Goal: Information Seeking & Learning: Learn about a topic

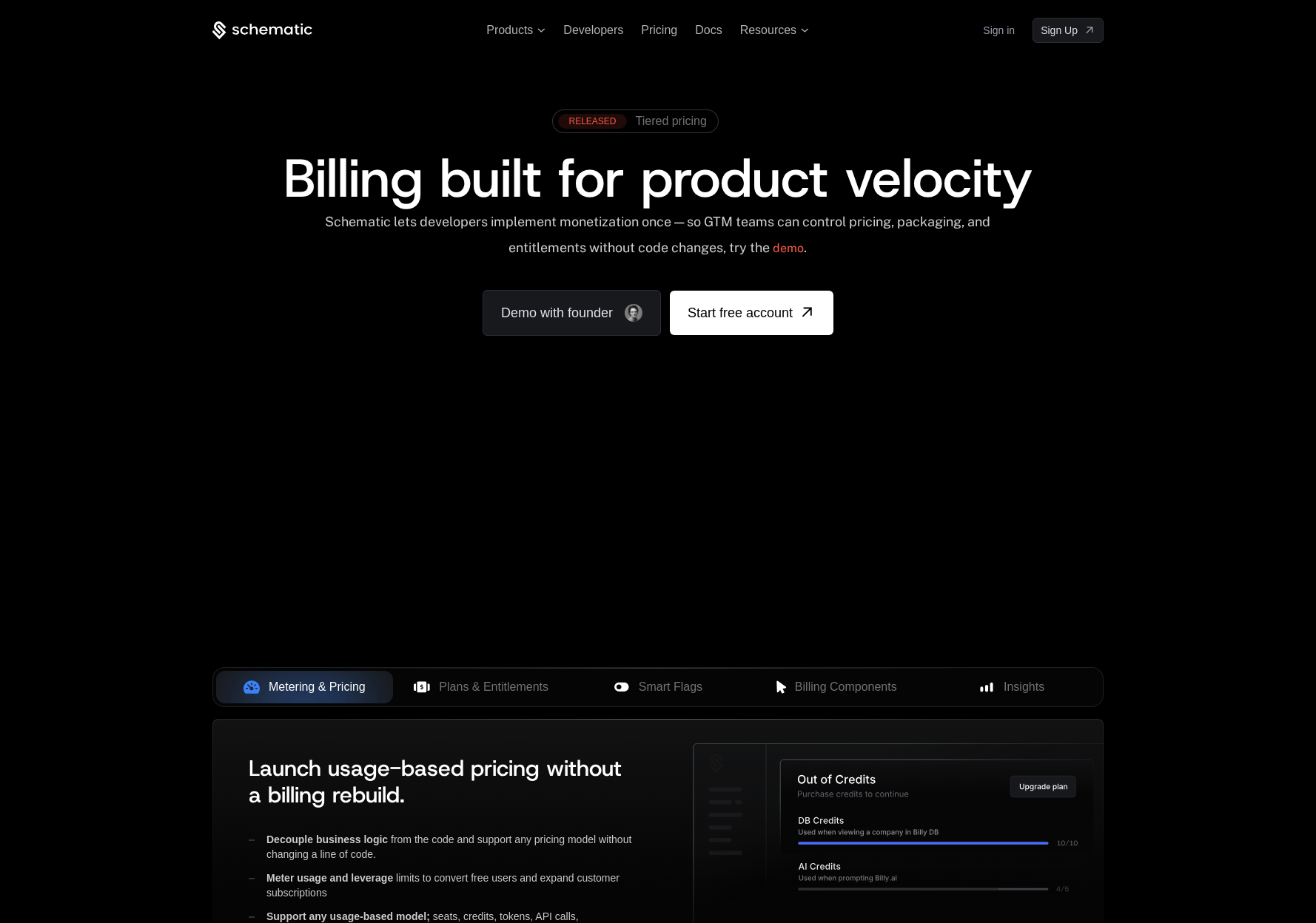
click at [575, 443] on div "Your browser does not support the video tag." at bounding box center [657, 437] width 962 height 623
click at [880, 440] on div "Products Developers Pricing Docs Resources Sign in Sign Up RELEASED Tiered pric…" at bounding box center [658, 221] width 1316 height 443
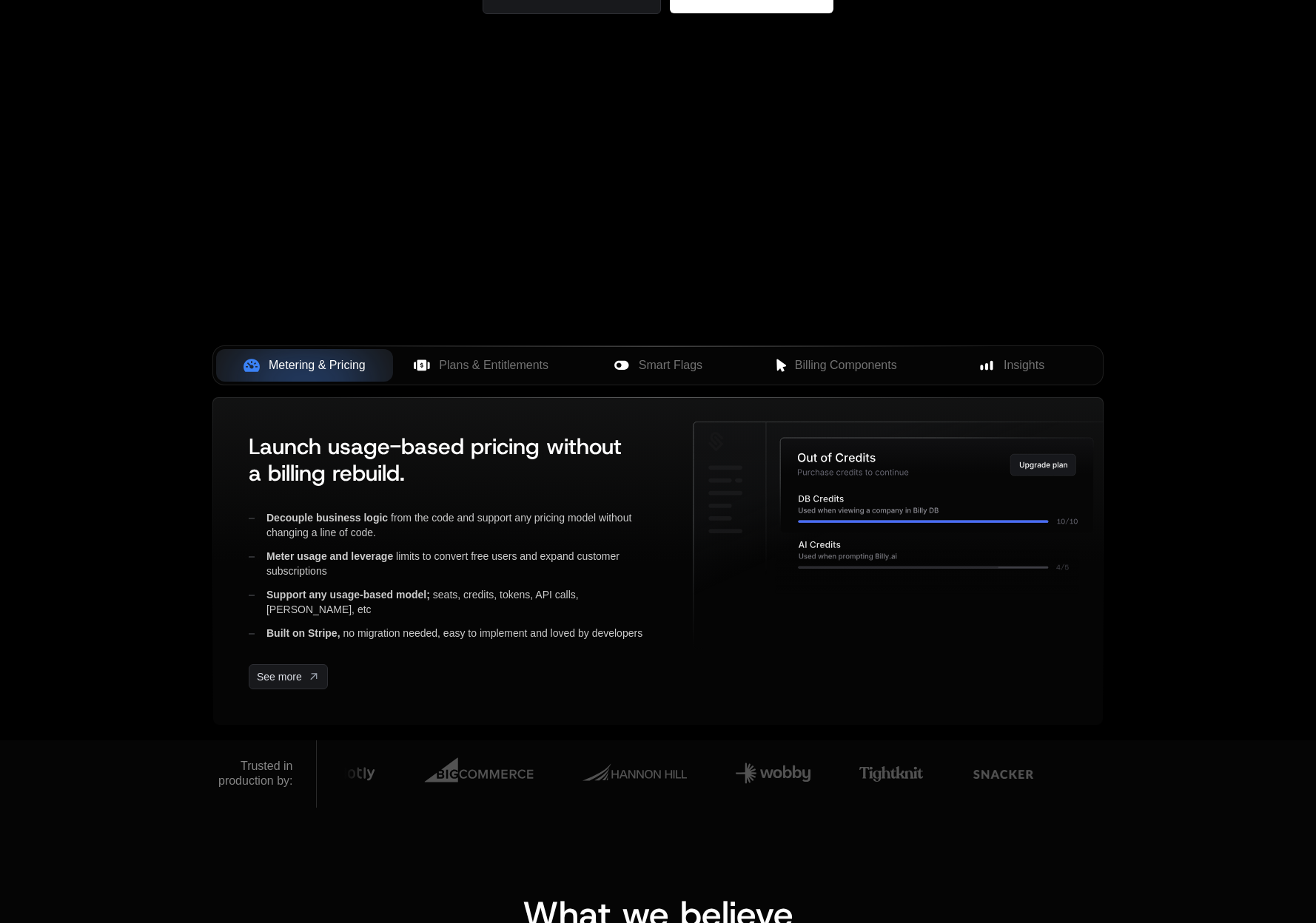
scroll to position [383, 0]
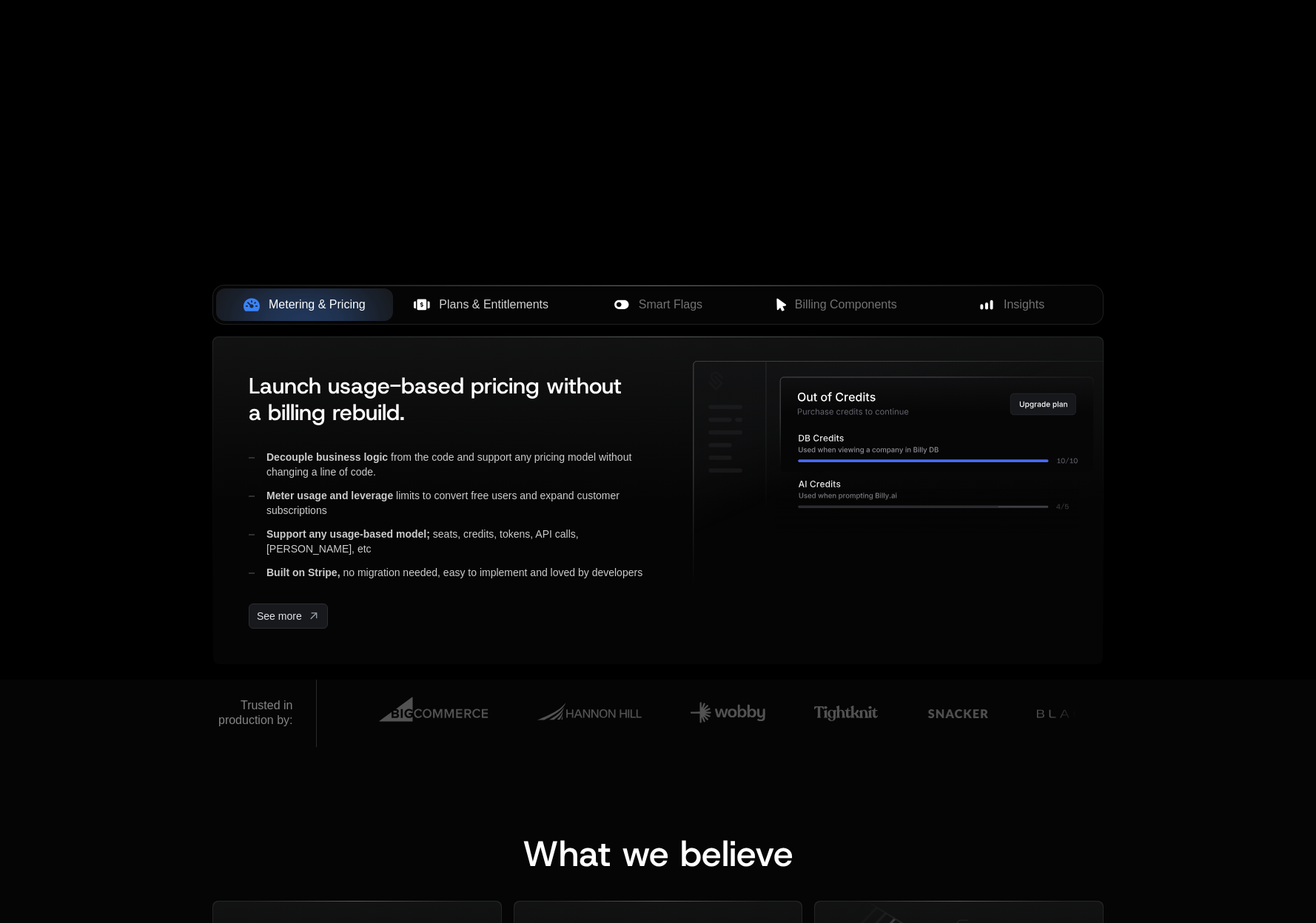
click at [464, 320] on button "Plans & Entitlements" at bounding box center [480, 305] width 177 height 33
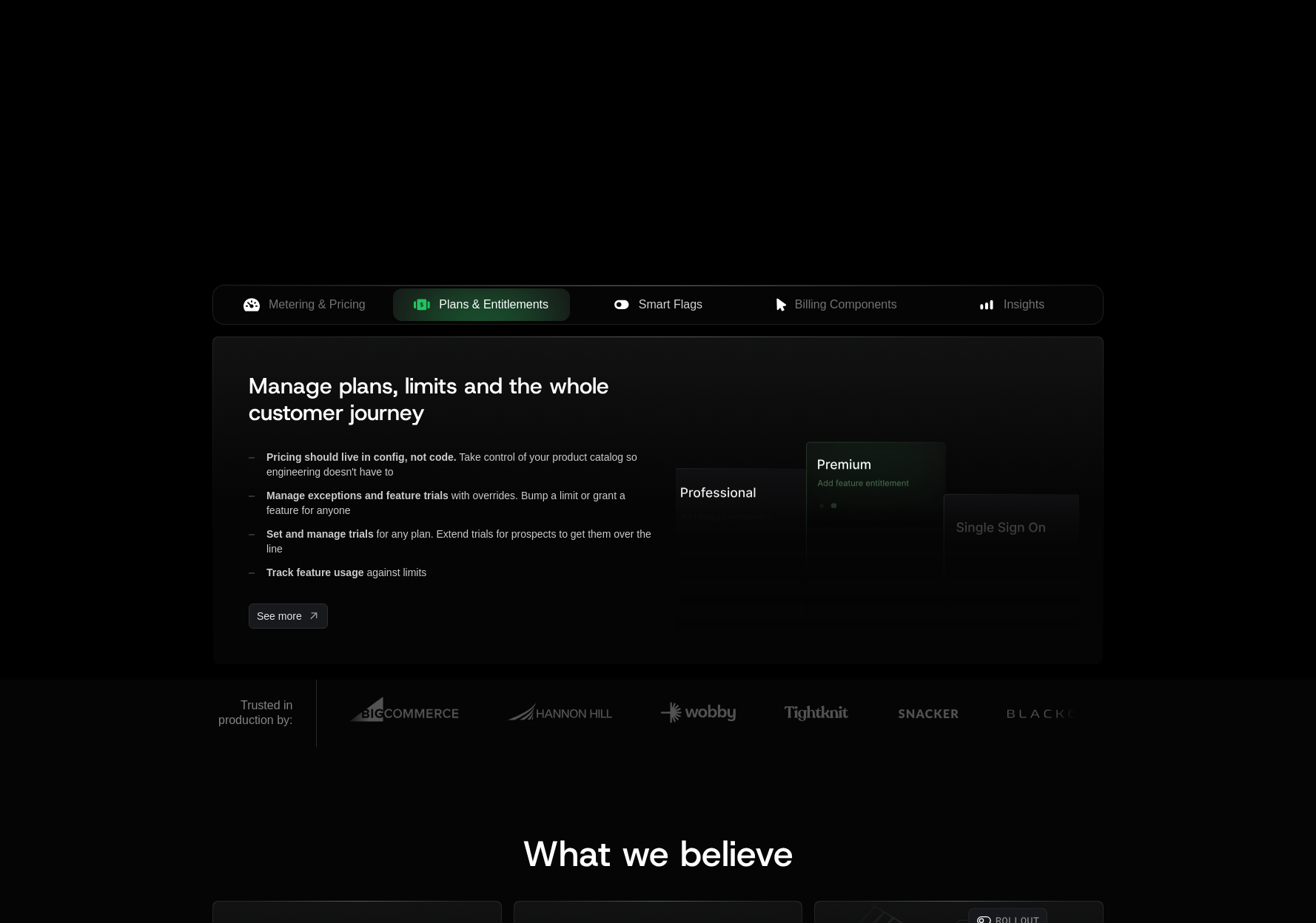
click at [619, 310] on icon at bounding box center [621, 305] width 17 height 17
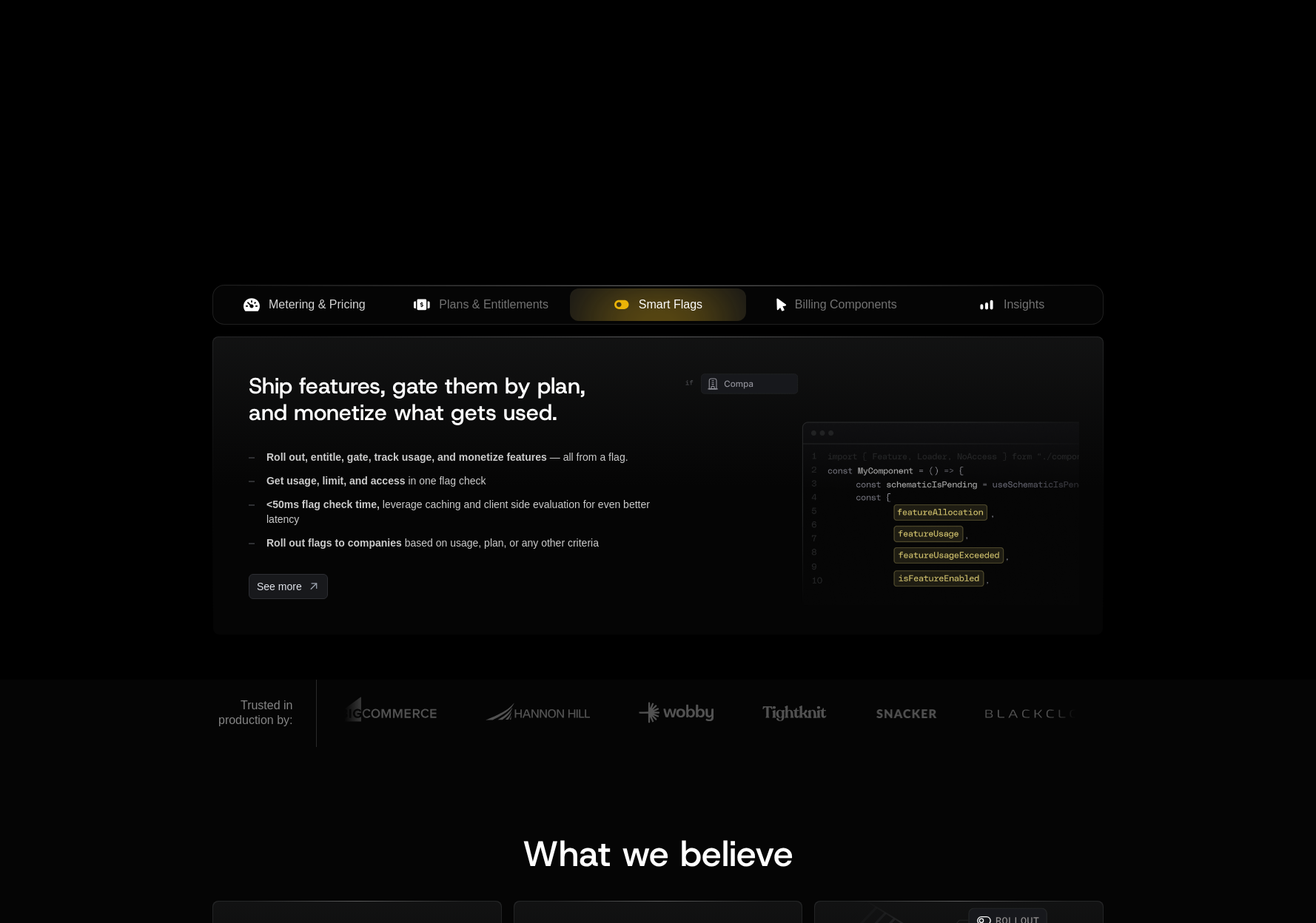
click at [336, 311] on span "Metering & Pricing" at bounding box center [317, 305] width 97 height 18
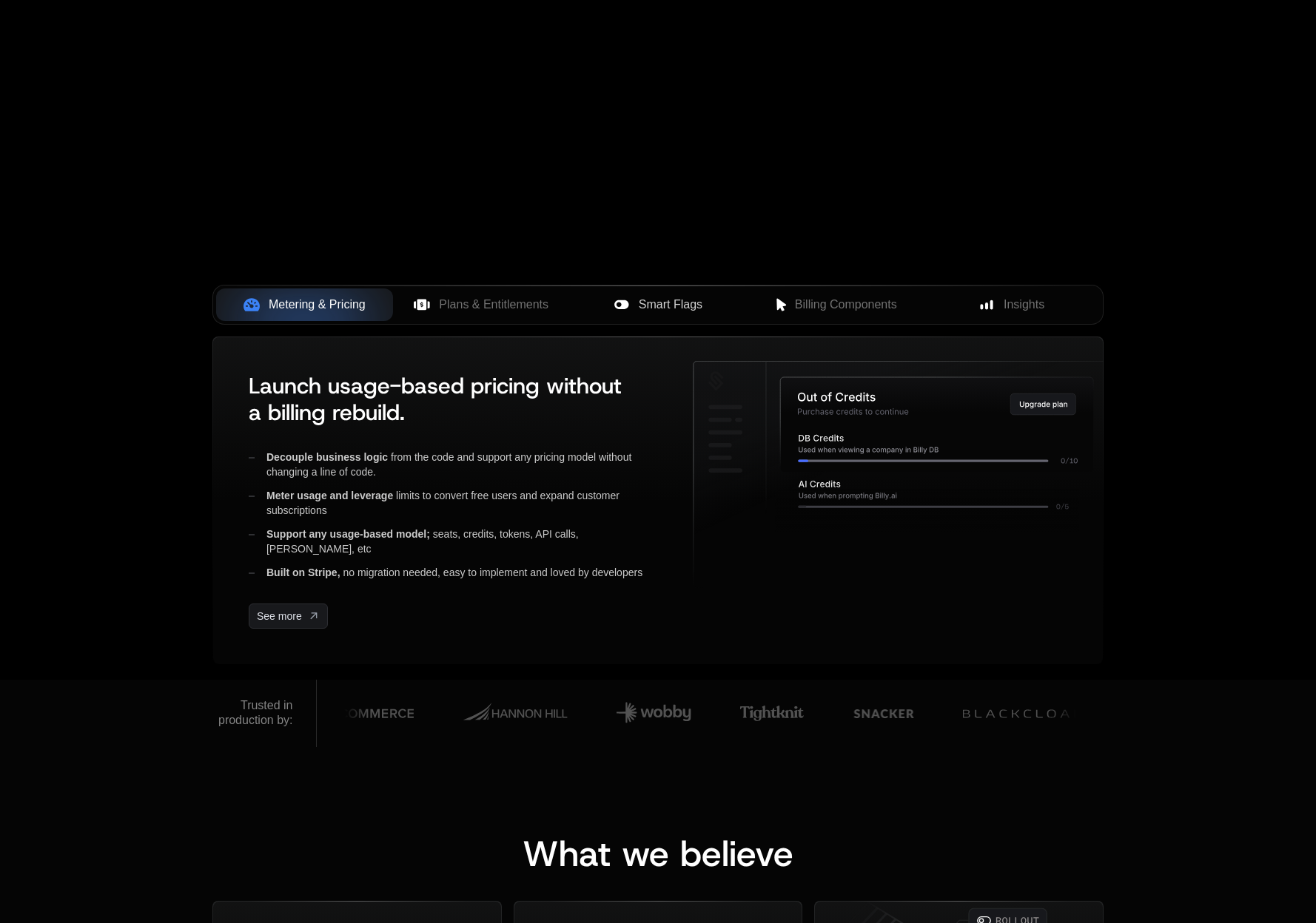
click at [713, 291] on button "Smart Flags" at bounding box center [658, 305] width 177 height 33
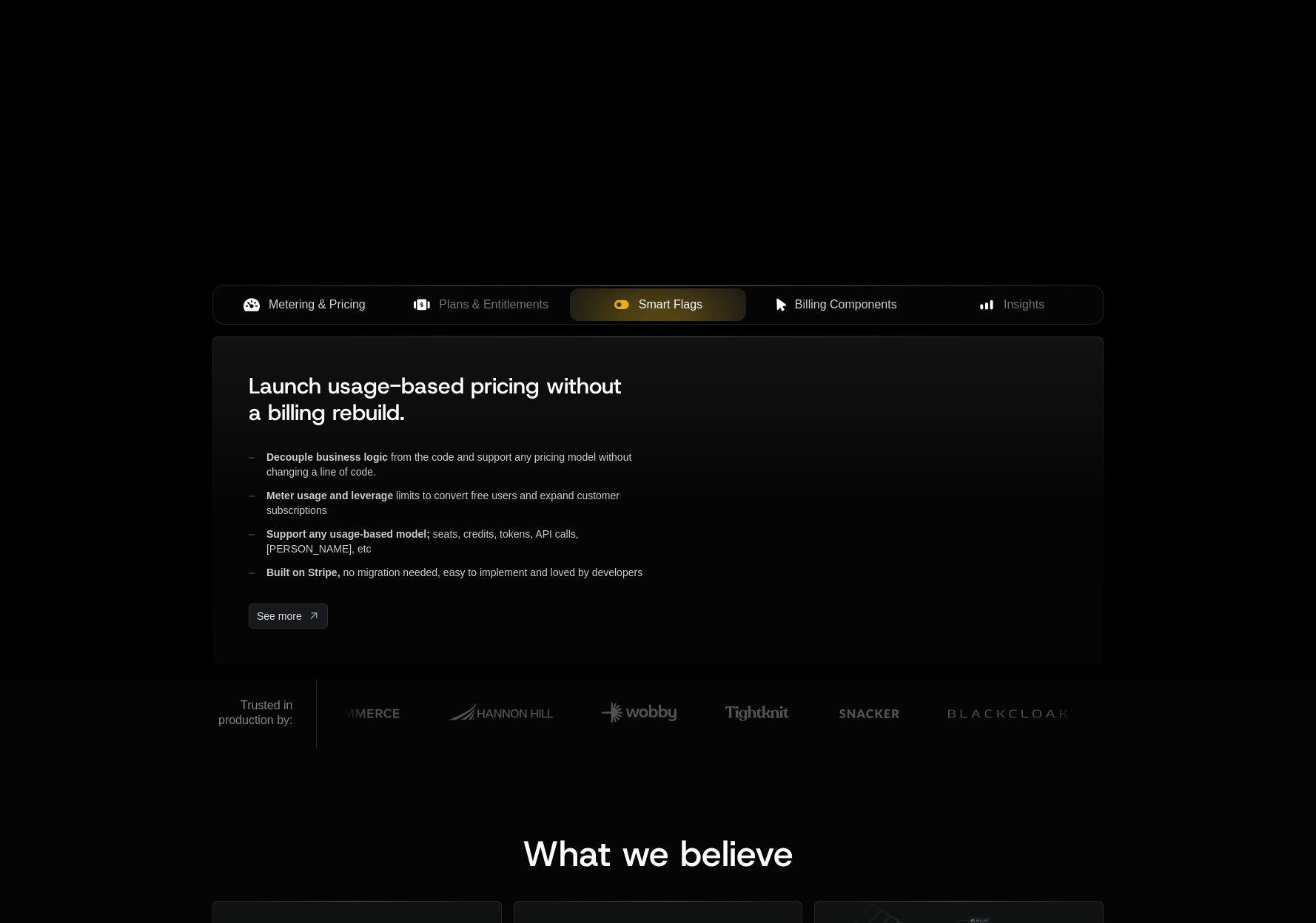
click at [834, 314] on button "Billing Components" at bounding box center [834, 305] width 177 height 33
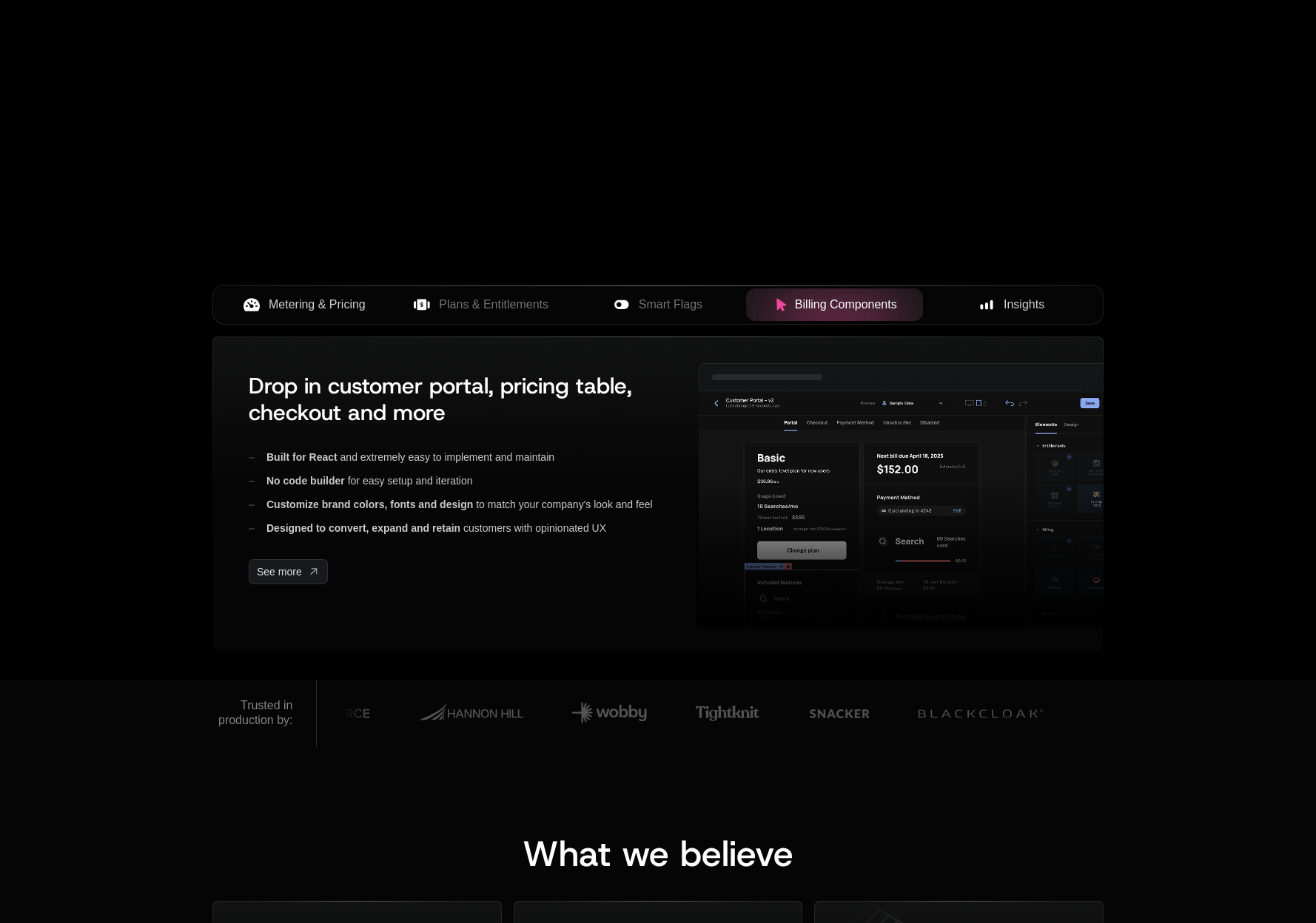
click at [1009, 304] on span "Insights" at bounding box center [1023, 305] width 40 height 18
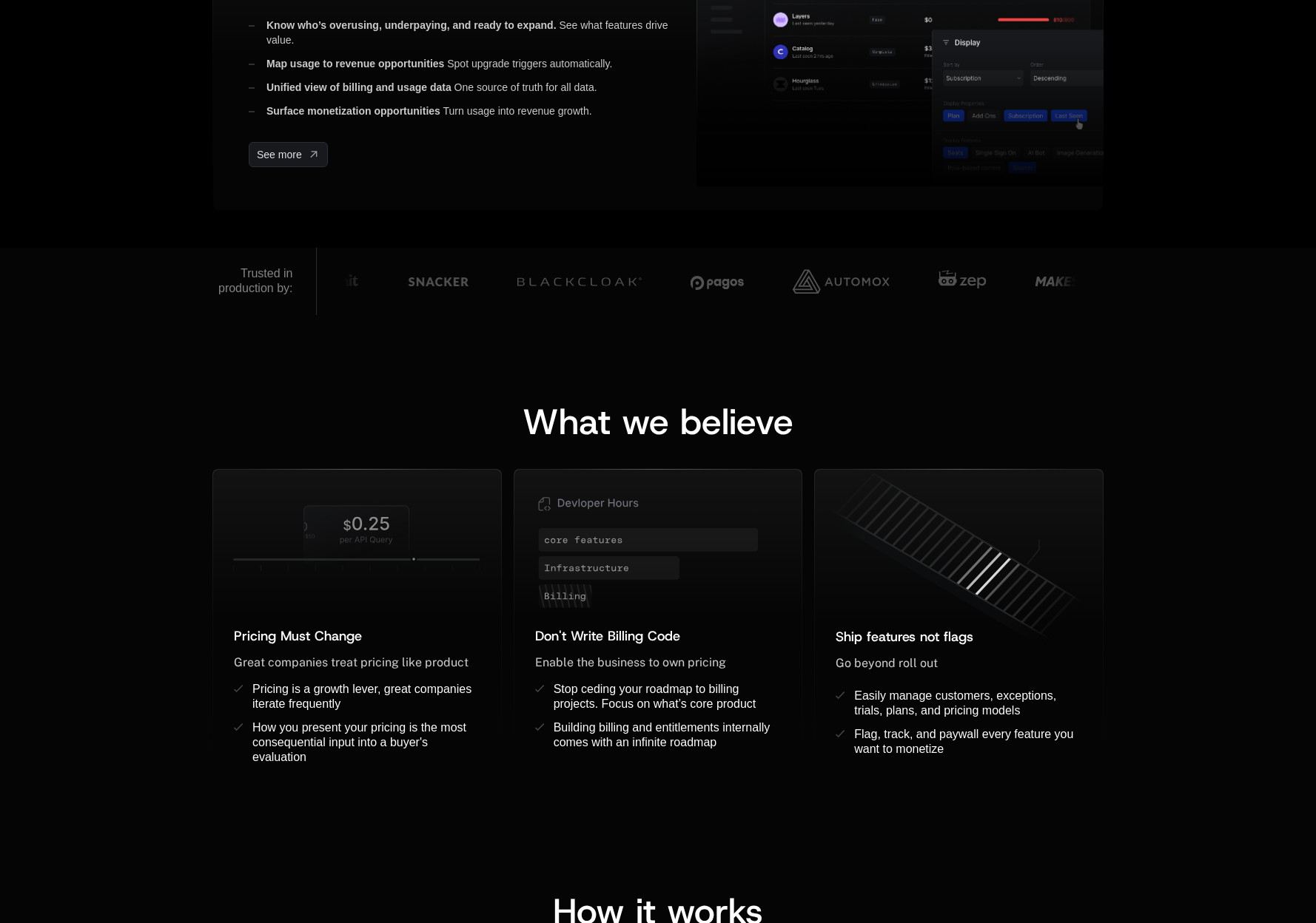
scroll to position [813, 0]
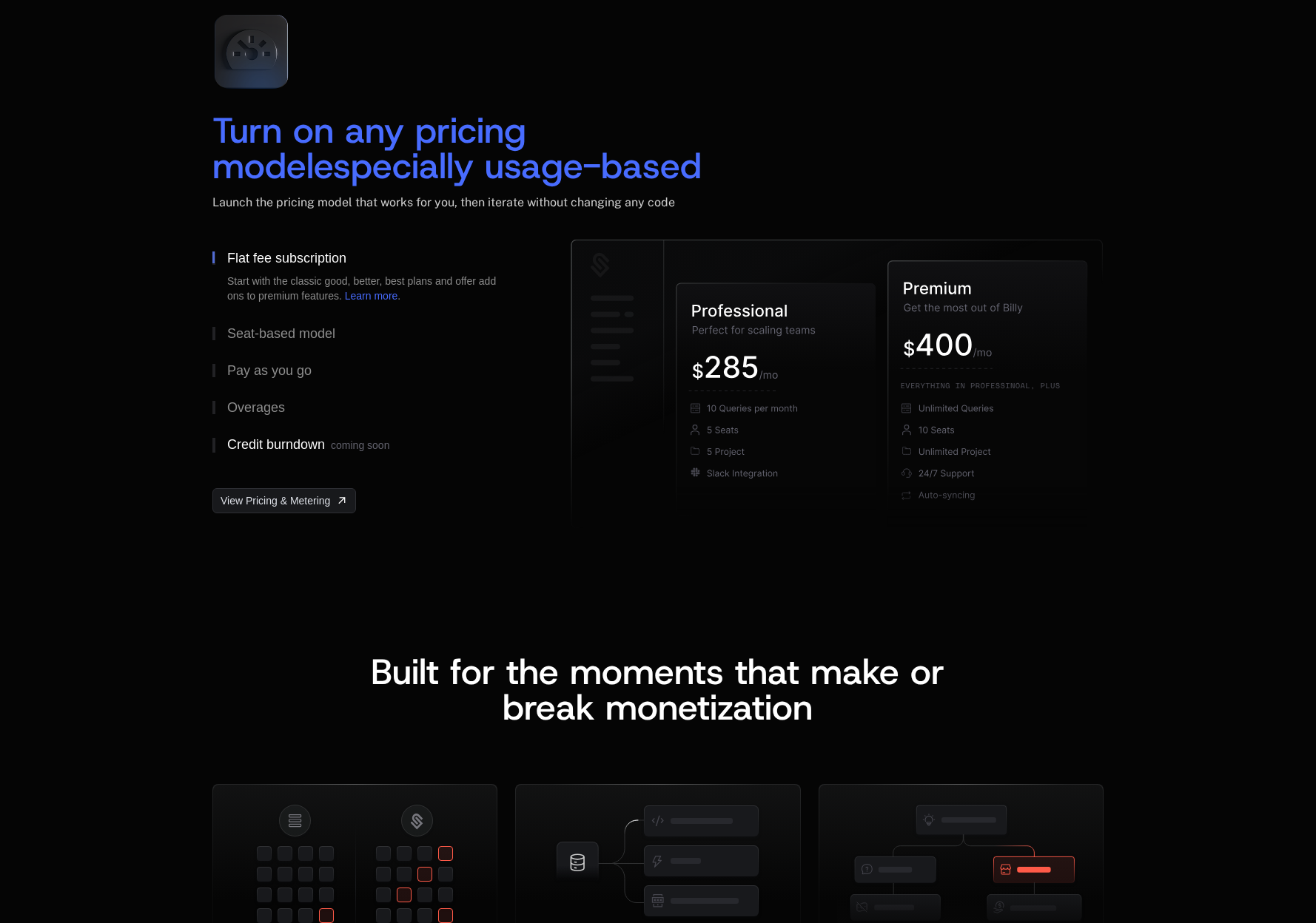
scroll to position [2188, 0]
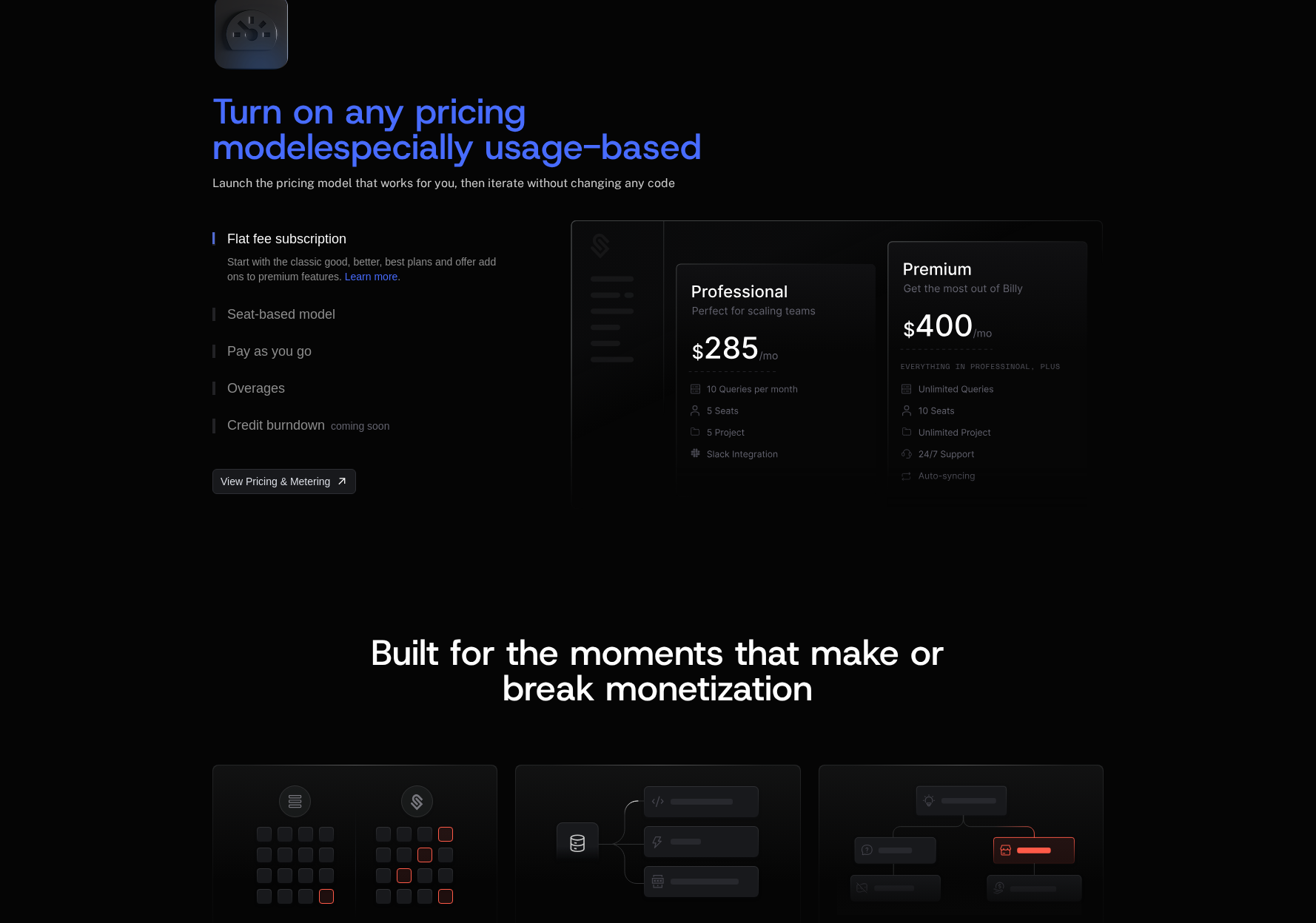
click at [289, 290] on button "Flat fee subscription Start with the classic good, better, best plans and offer…" at bounding box center [367, 258] width 311 height 76
click at [270, 310] on div "Seat-based model" at bounding box center [281, 315] width 109 height 14
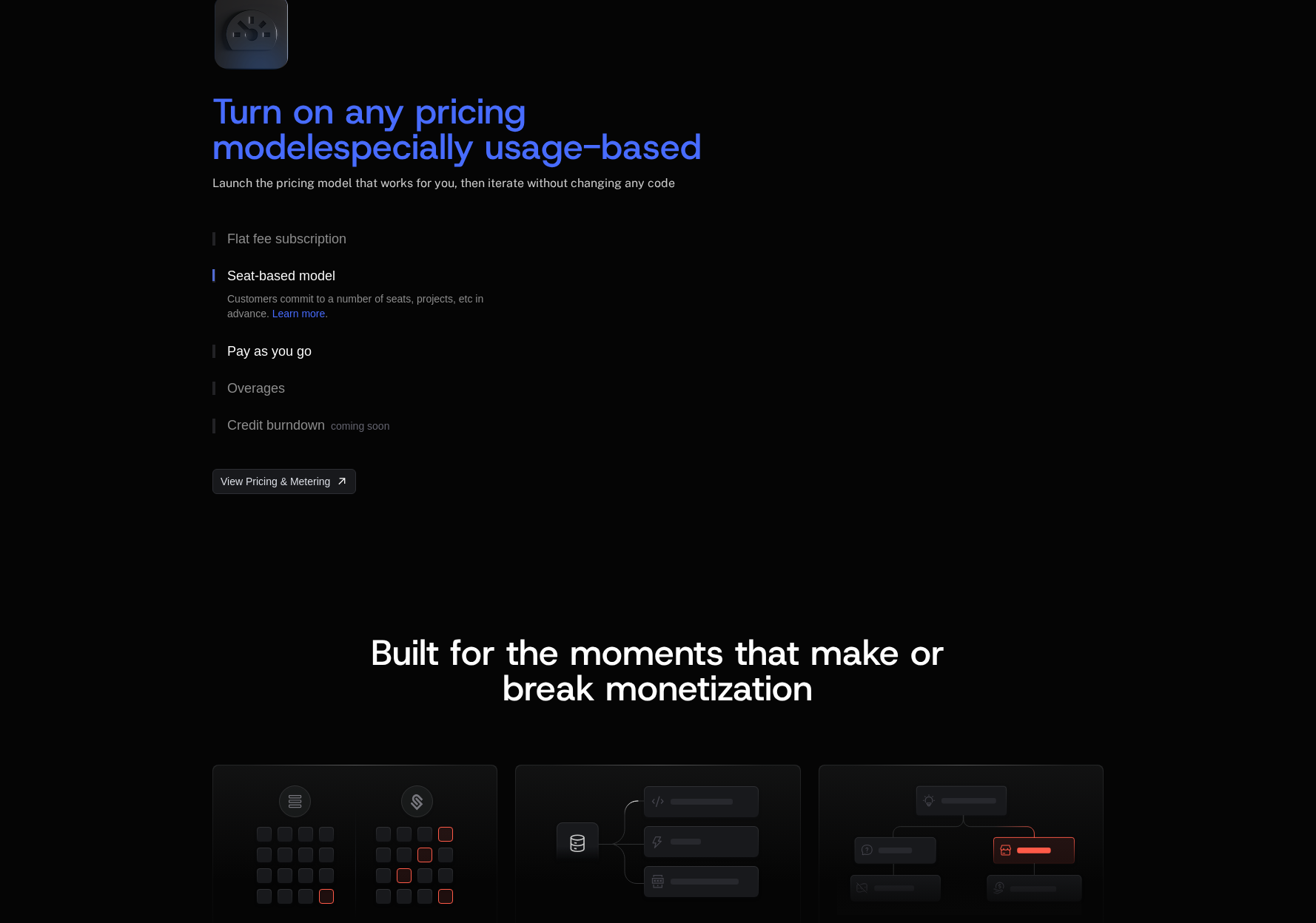
click at [258, 336] on button "Pay as you go" at bounding box center [367, 352] width 311 height 37
click at [265, 382] on div "Overages" at bounding box center [256, 389] width 58 height 14
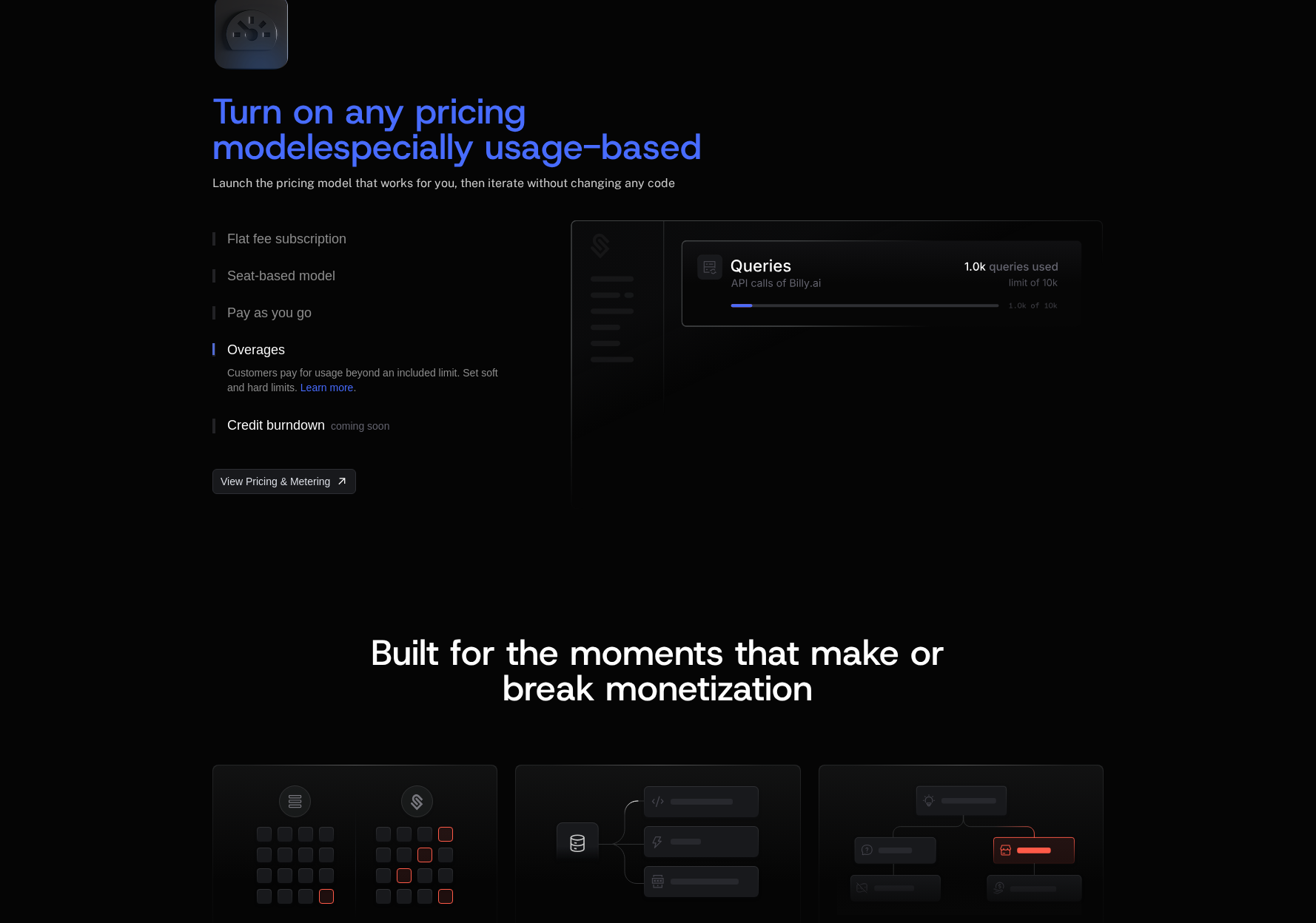
click at [262, 408] on button "Credit burndown coming soon" at bounding box center [367, 426] width 311 height 38
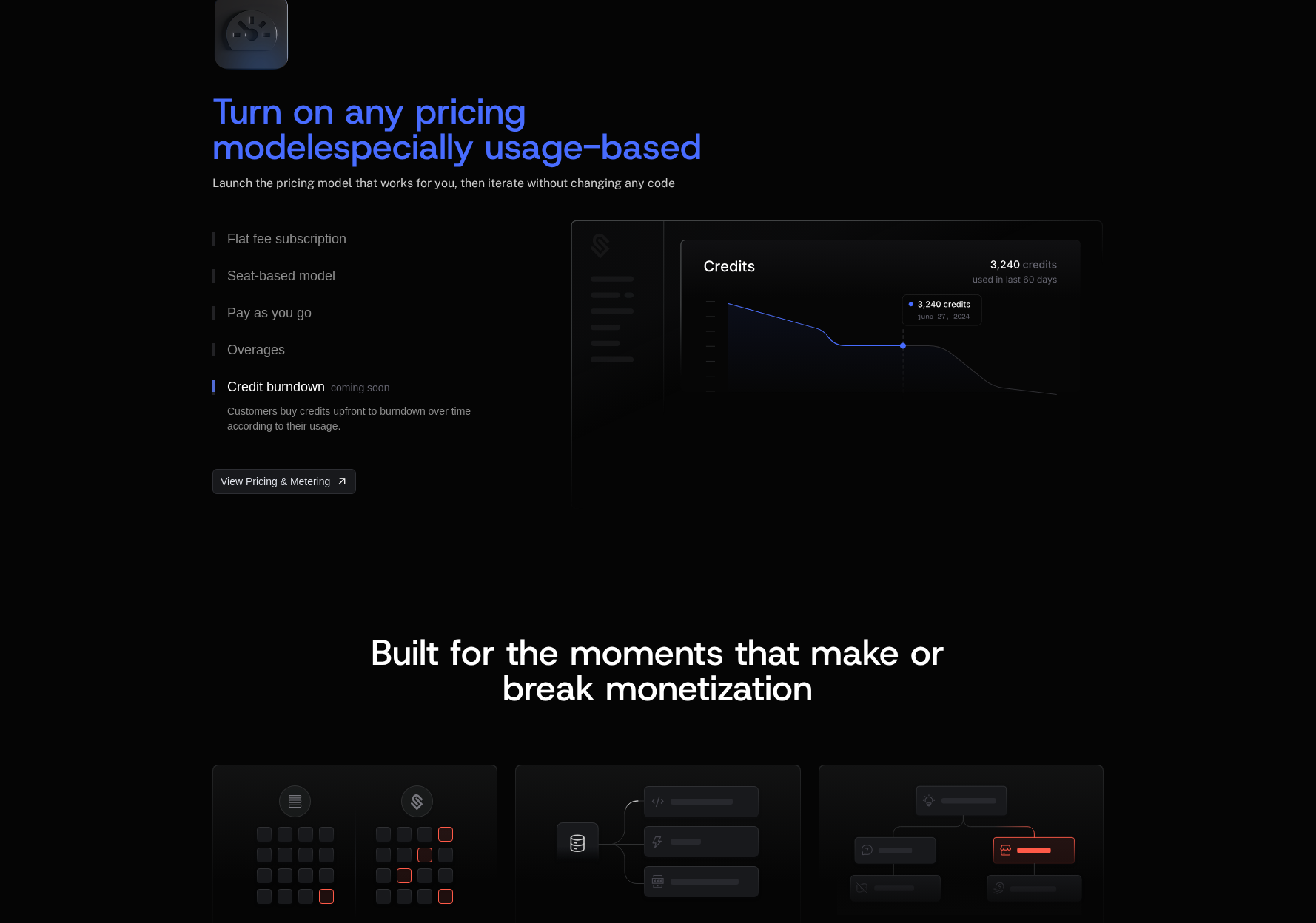
click at [264, 375] on button "Credit burndown coming soon Customers buy credits upfront to burndown over time…" at bounding box center [367, 407] width 311 height 77
click at [264, 370] on button "Credit burndown coming soon Customers buy credits upfront to burndown over time…" at bounding box center [367, 407] width 311 height 77
click at [268, 346] on button "Overages" at bounding box center [367, 350] width 311 height 37
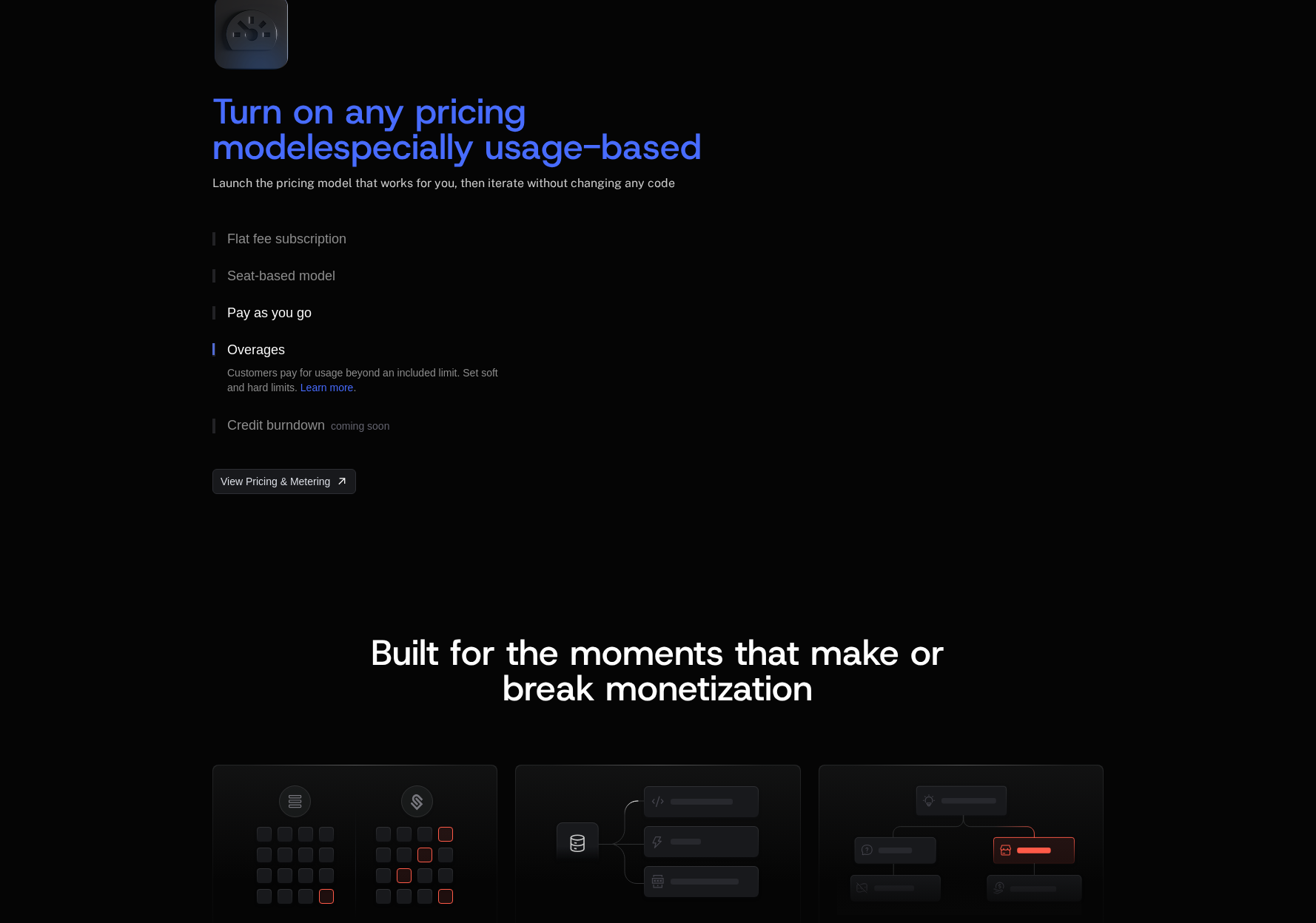
click at [278, 325] on button "Pay as you go" at bounding box center [367, 314] width 311 height 37
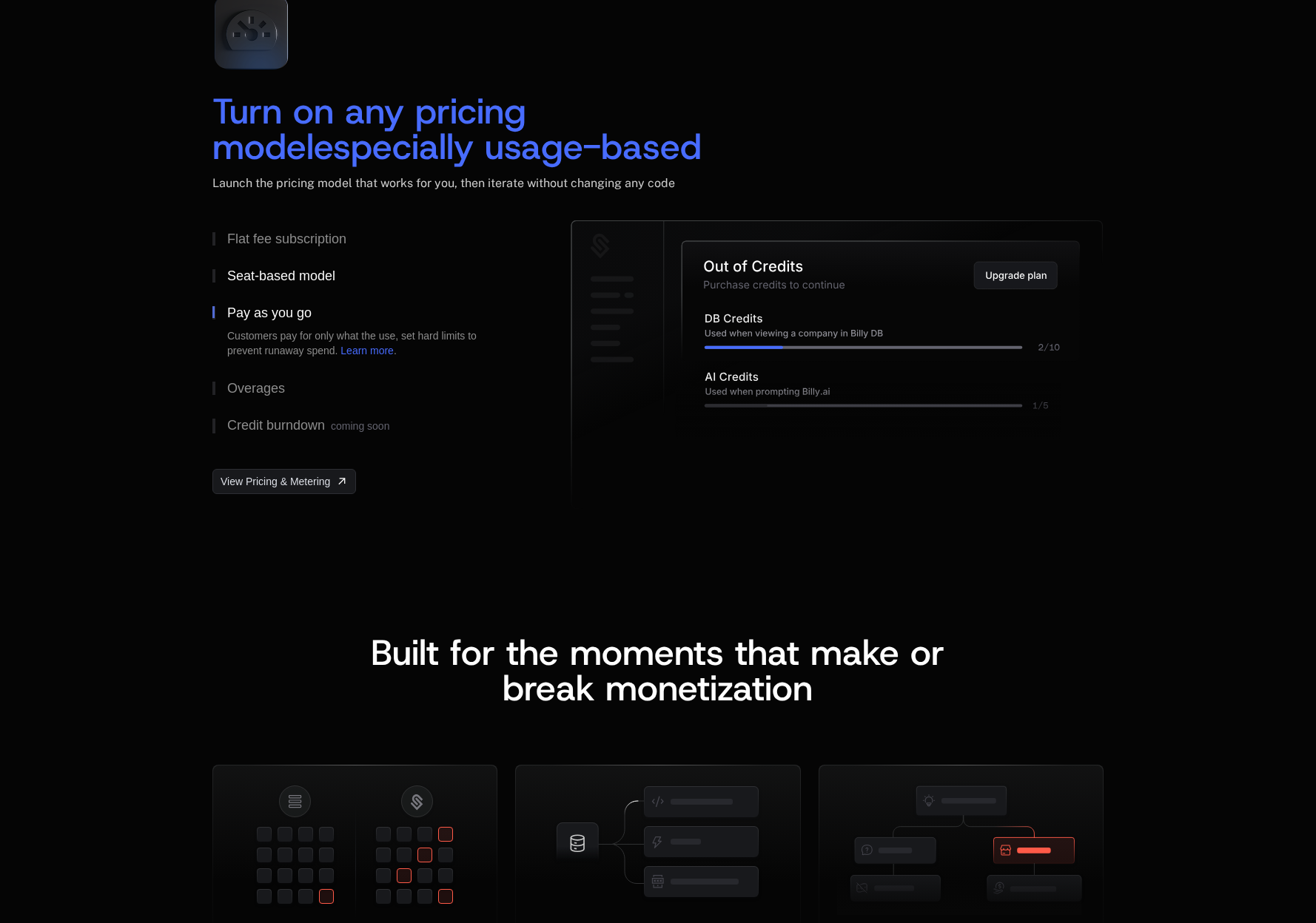
click at [308, 290] on button "Seat-based model" at bounding box center [367, 276] width 311 height 37
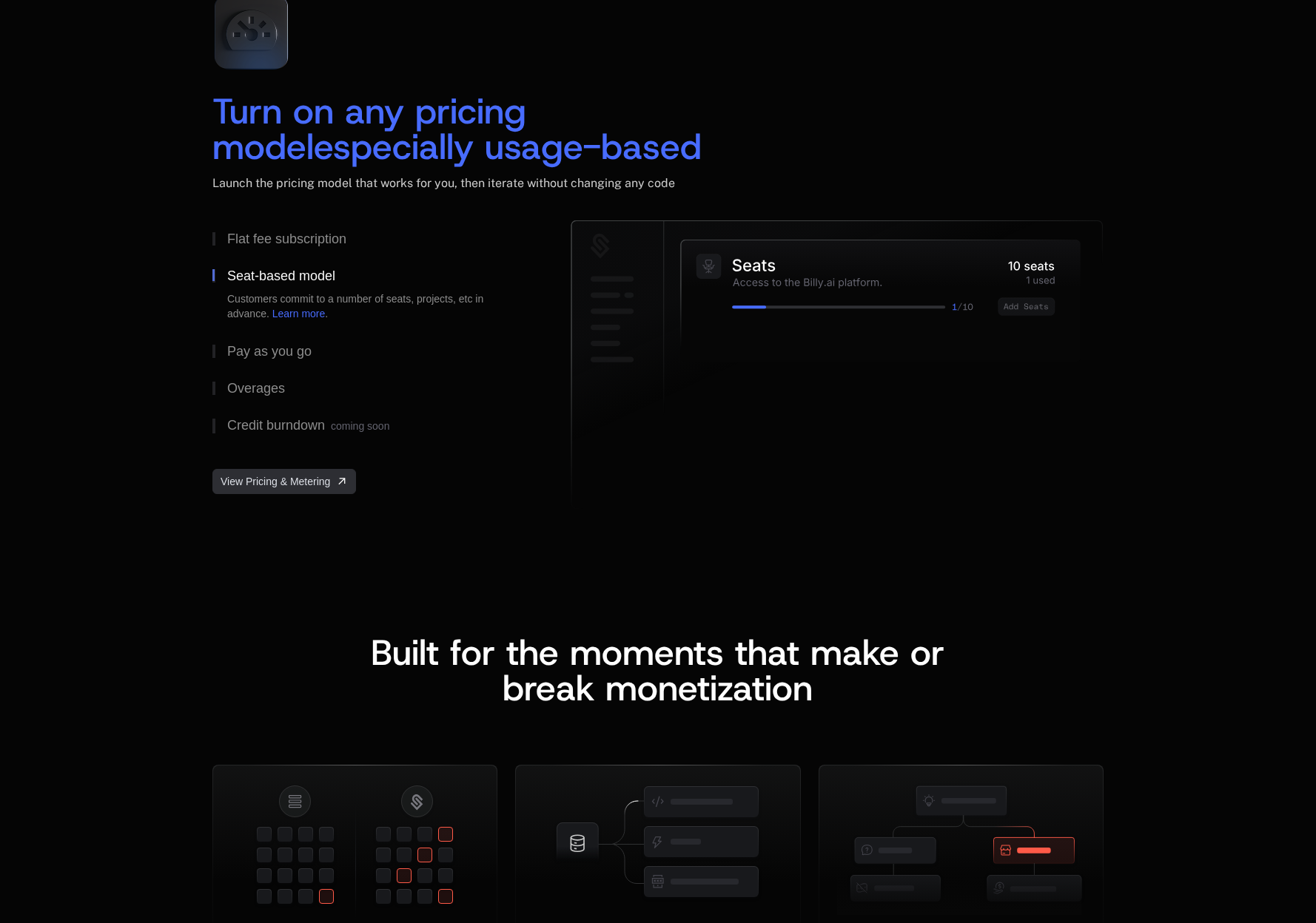
click at [289, 474] on span "View Pricing & Metering" at bounding box center [275, 481] width 110 height 15
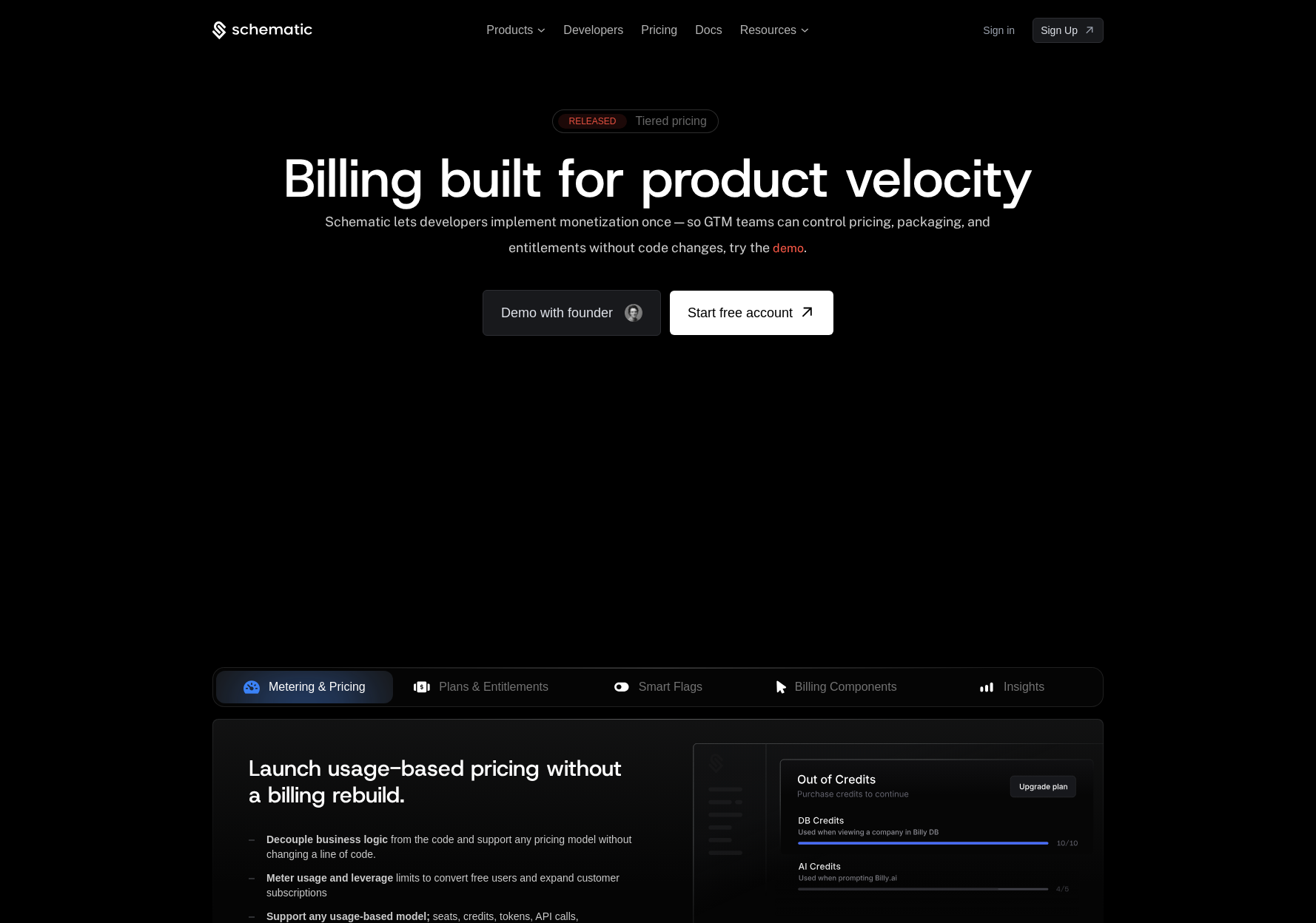
click at [651, 123] on span "Tiered pricing" at bounding box center [671, 121] width 71 height 14
